Goal: Information Seeking & Learning: Learn about a topic

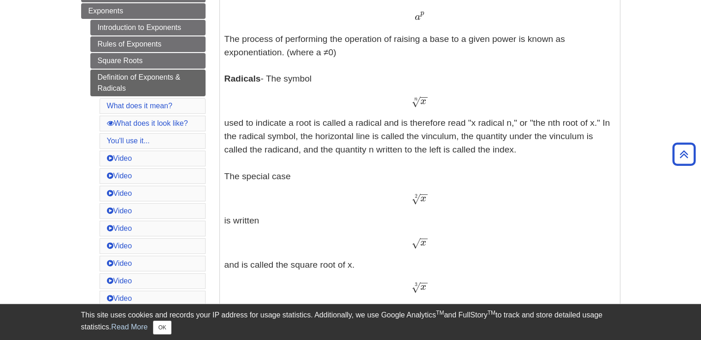
scroll to position [277, 0]
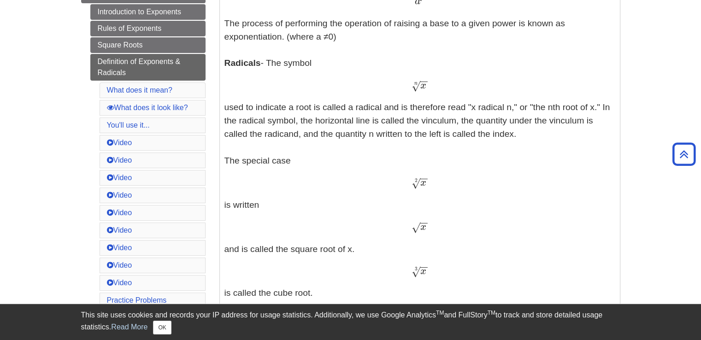
drag, startPoint x: 407, startPoint y: 192, endPoint x: 426, endPoint y: 187, distance: 19.1
click at [426, 187] on p "Exponents - An exponent is the power p in an expression of the form a p a p The…" at bounding box center [419, 229] width 391 height 513
click at [478, 187] on div "x − − √ 2 x 2" at bounding box center [419, 183] width 391 height 13
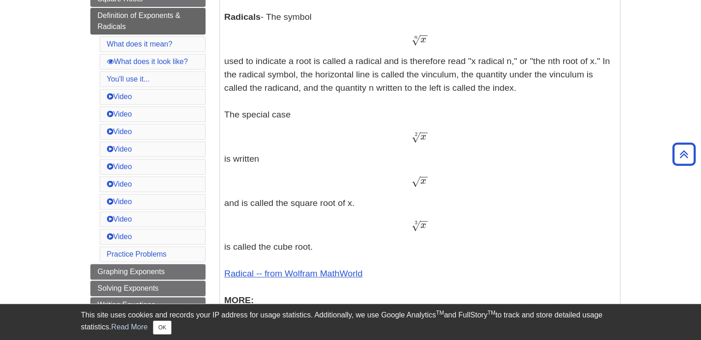
drag, startPoint x: 412, startPoint y: 181, endPoint x: 416, endPoint y: 194, distance: 14.4
click at [416, 194] on p "Exponents - An exponent is the power p in an expression of the form a p a p The…" at bounding box center [419, 183] width 391 height 513
click at [452, 180] on div "x − − √ x" at bounding box center [419, 181] width 391 height 13
drag, startPoint x: 425, startPoint y: 177, endPoint x: 434, endPoint y: 173, distance: 9.1
click at [429, 173] on p "Exponents - An exponent is the power p in an expression of the form a p a p The…" at bounding box center [419, 183] width 391 height 513
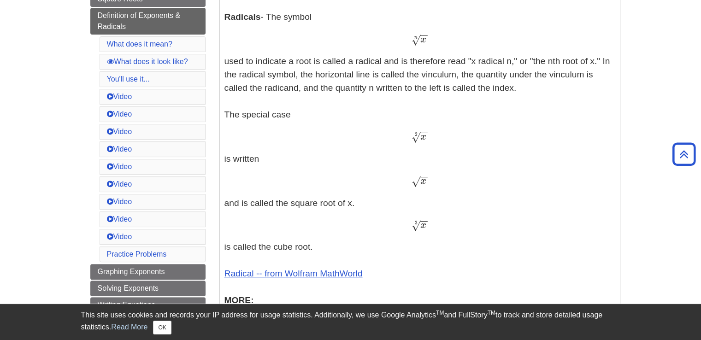
click at [435, 173] on p "Exponents - An exponent is the power p in an expression of the form a p a p The…" at bounding box center [419, 183] width 391 height 513
drag, startPoint x: 430, startPoint y: 179, endPoint x: 424, endPoint y: 179, distance: 6.9
click at [424, 179] on div "x − − √ x" at bounding box center [419, 181] width 391 height 13
click at [441, 176] on div "x − − √ x" at bounding box center [419, 181] width 391 height 13
drag, startPoint x: 420, startPoint y: 177, endPoint x: 425, endPoint y: 177, distance: 5.2
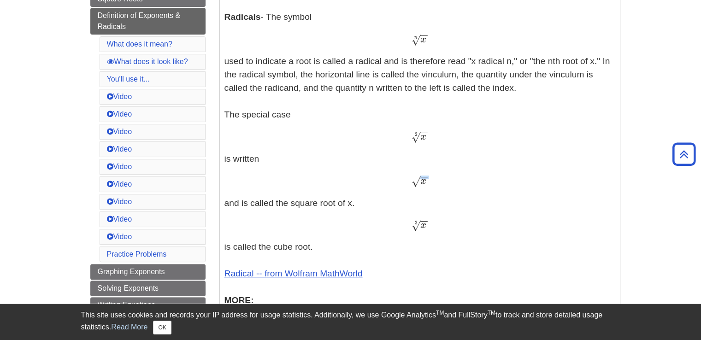
click at [425, 177] on span "−" at bounding box center [424, 159] width 8 height 45
copy span "−"
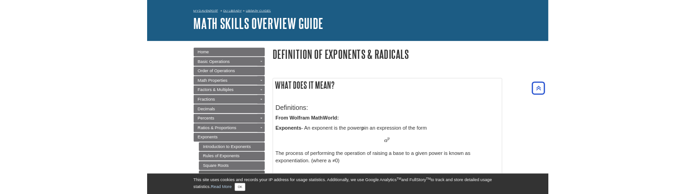
scroll to position [0, 0]
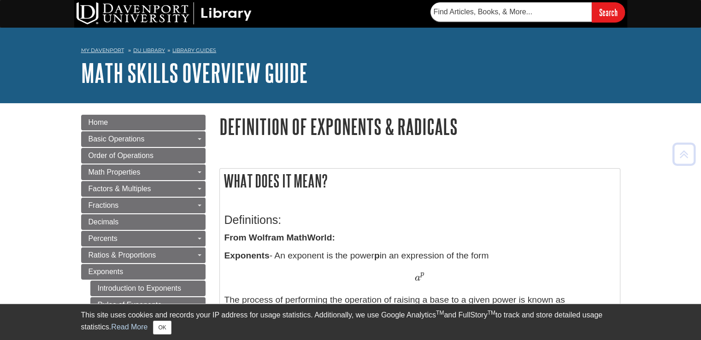
click at [249, 125] on h1 "Definition of Exponents & Radicals" at bounding box center [419, 127] width 401 height 24
